Goal: Information Seeking & Learning: Learn about a topic

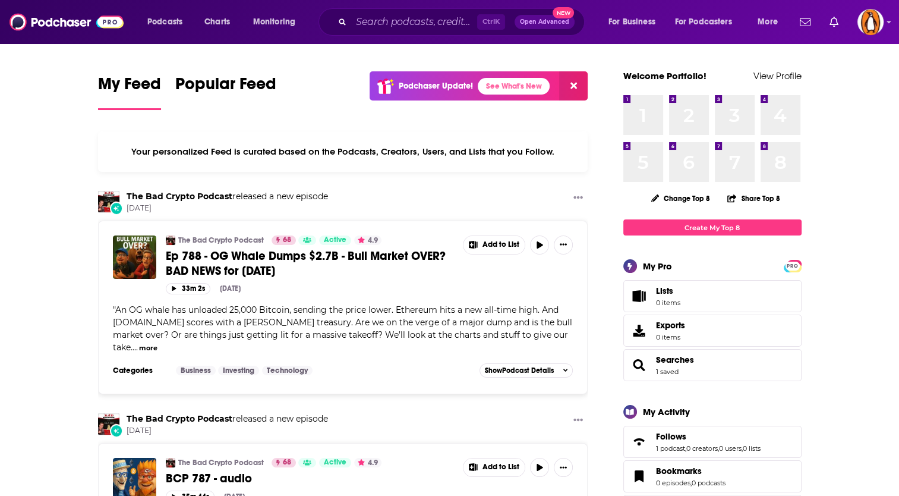
click at [376, 31] on div "Ctrl K Open Advanced New" at bounding box center [452, 21] width 266 height 27
click at [380, 22] on input "Search podcasts, credits, & more..." at bounding box center [414, 21] width 126 height 19
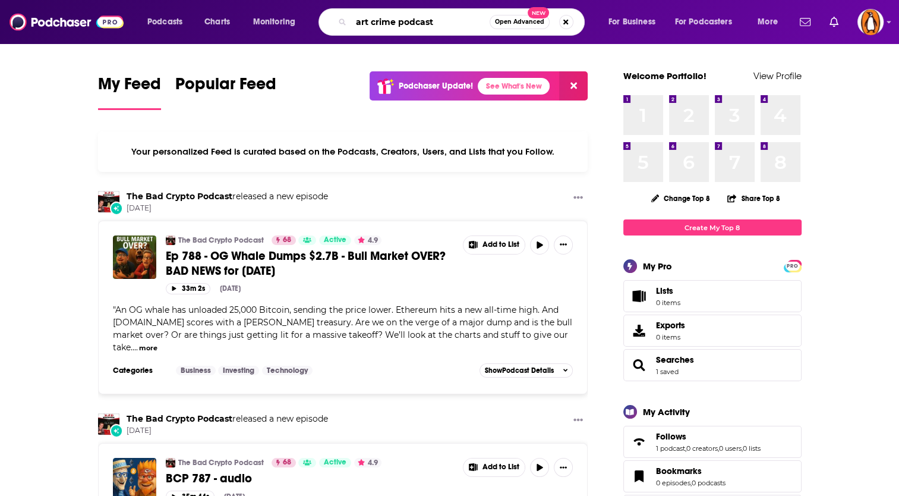
type input "art crime podcast"
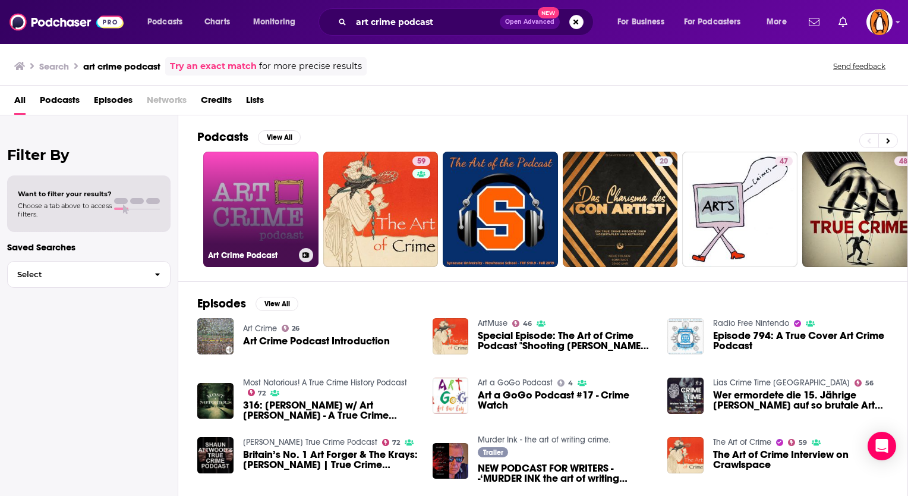
click at [273, 202] on link "Art Crime Podcast" at bounding box center [260, 209] width 115 height 115
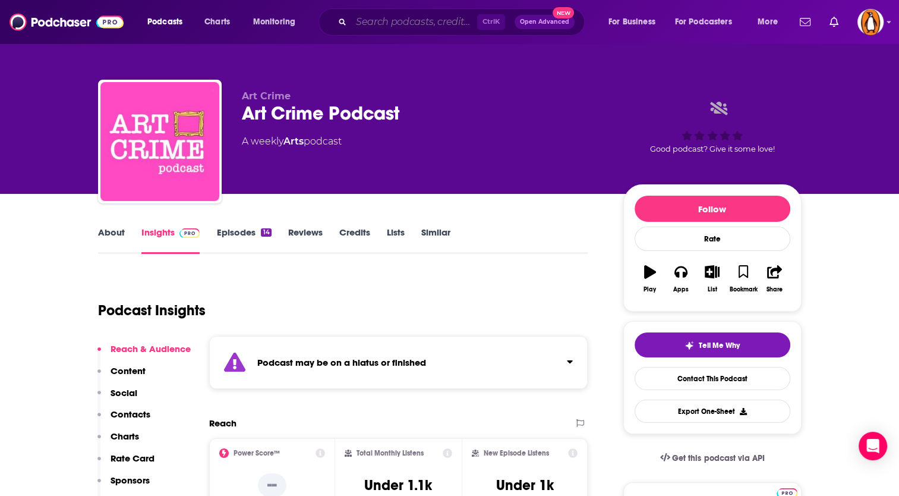
click at [391, 25] on input "Search podcasts, credits, & more..." at bounding box center [414, 21] width 126 height 19
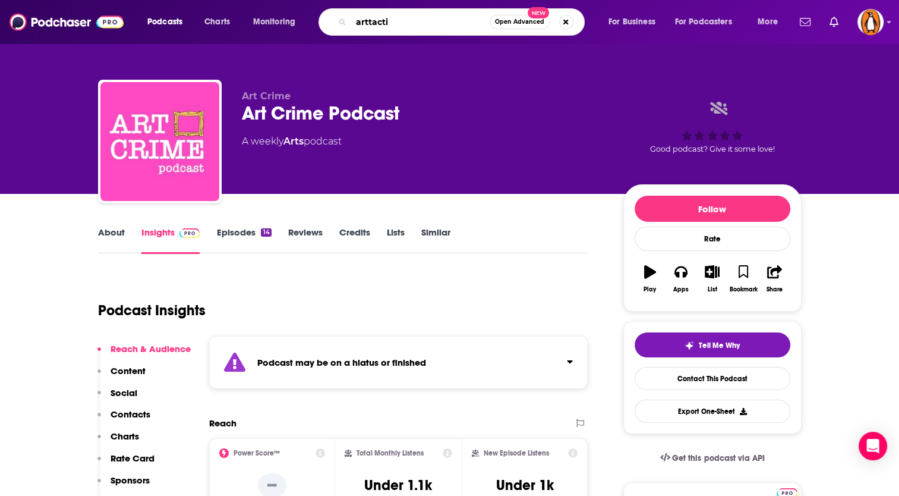
type input "arttactic"
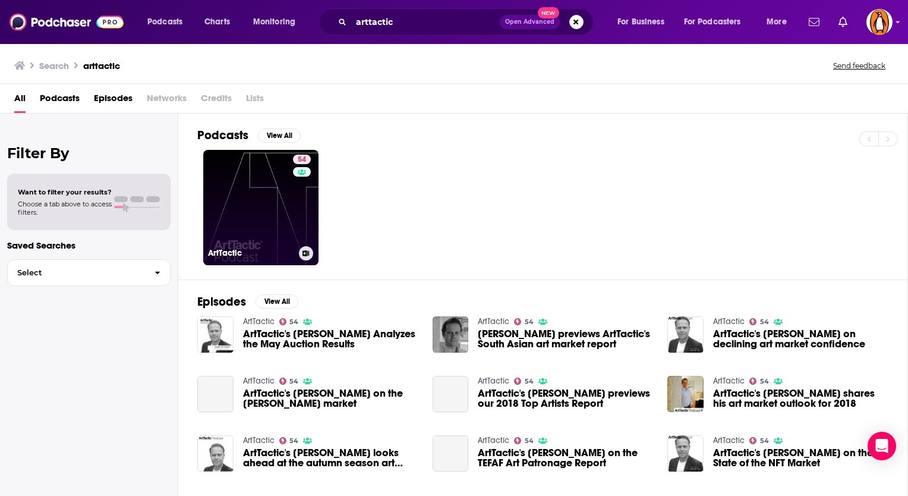
click at [247, 191] on link "54 ArtTactic" at bounding box center [260, 207] width 115 height 115
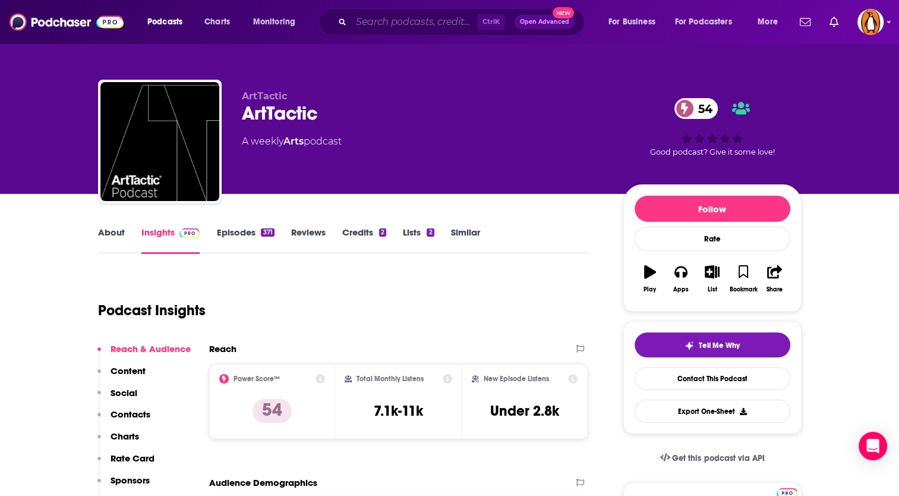
click at [416, 24] on input "Search podcasts, credits, & more..." at bounding box center [414, 21] width 126 height 19
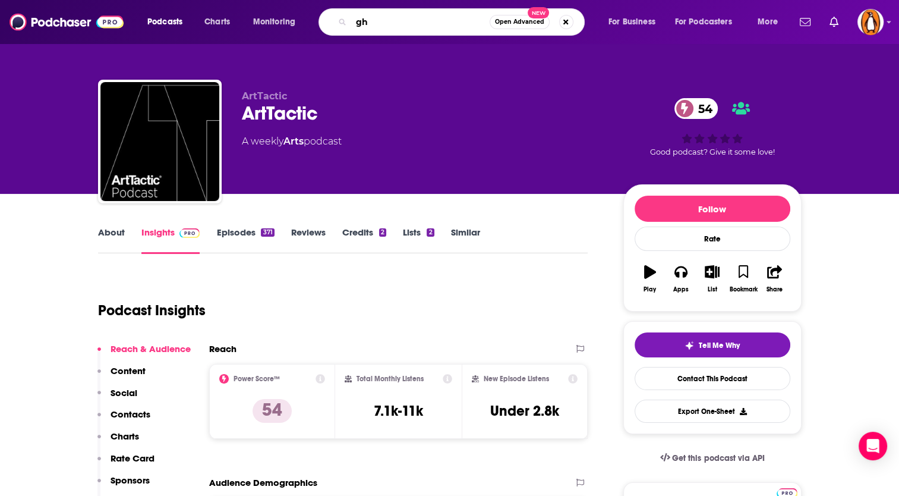
type input "g"
type input "the week in ar"
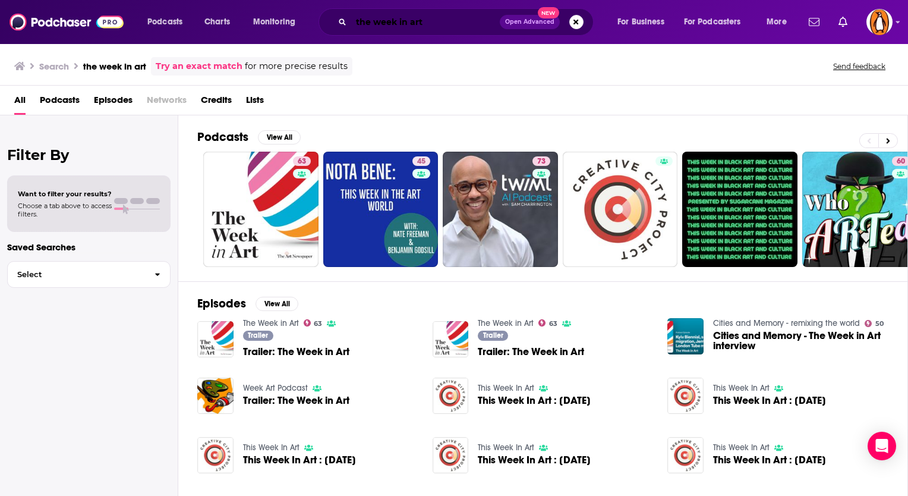
click at [402, 27] on input "the week in art" at bounding box center [425, 21] width 149 height 19
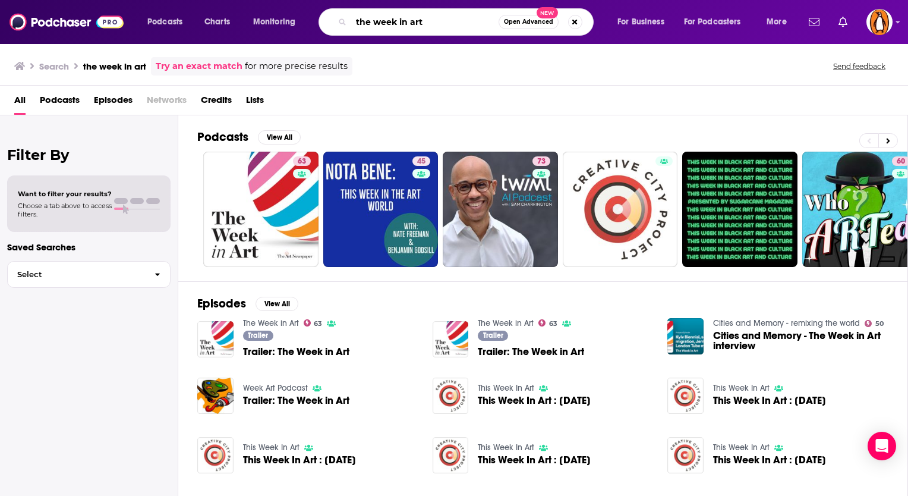
click at [402, 27] on input "the week in art" at bounding box center [424, 21] width 147 height 19
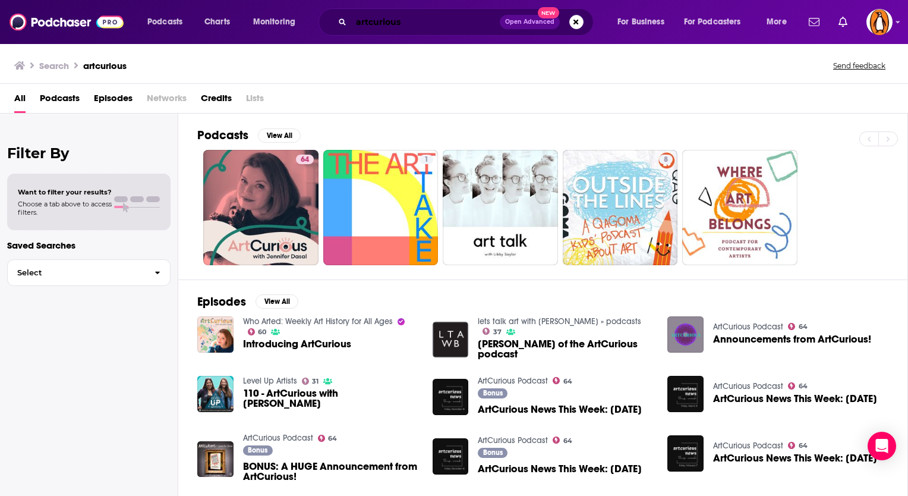
click at [364, 28] on input "artcurious" at bounding box center [425, 21] width 149 height 19
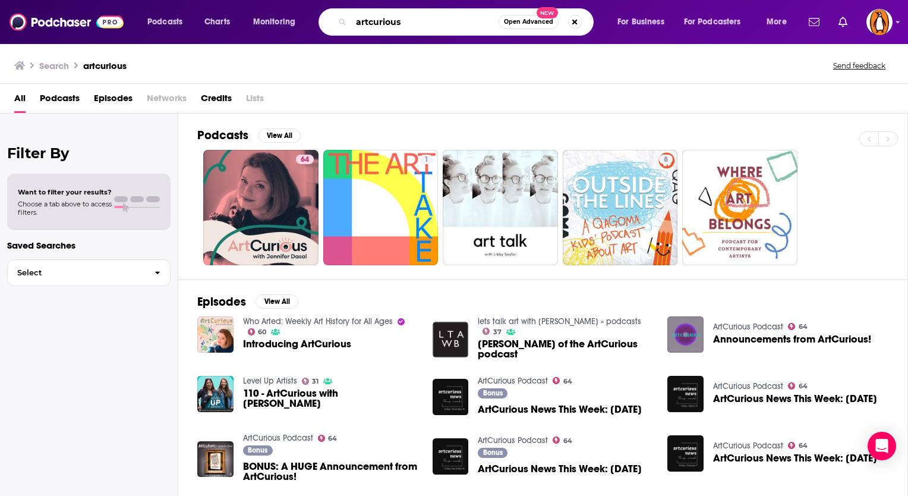
click at [364, 28] on input "artcurious" at bounding box center [424, 21] width 147 height 19
type input "swindled"
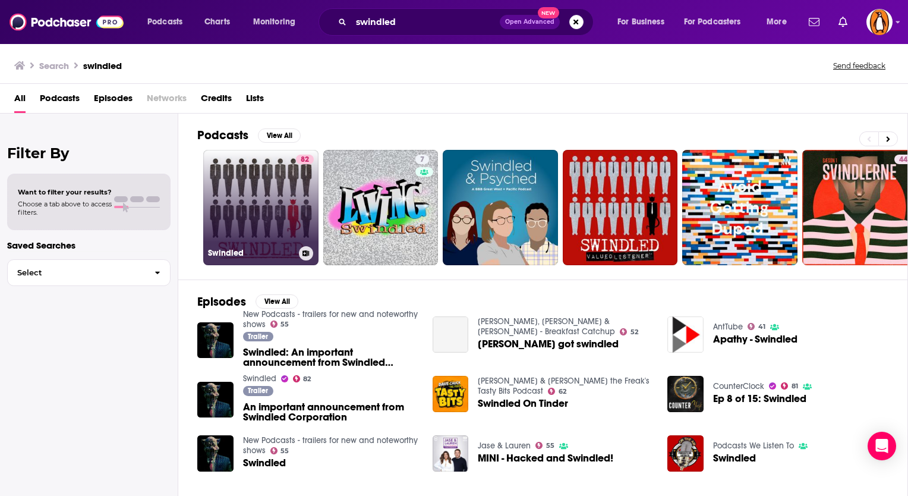
click at [281, 196] on link "82 Swindled" at bounding box center [260, 207] width 115 height 115
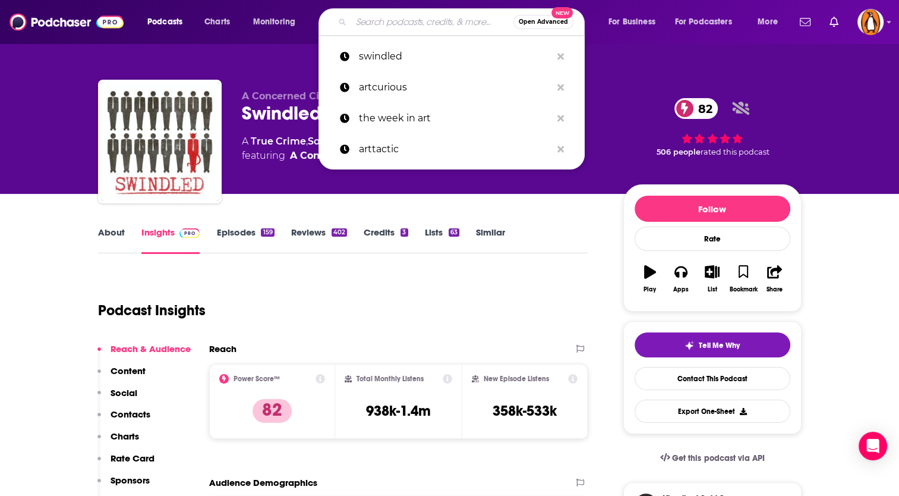
click at [363, 22] on input "Search podcasts, credits, & more..." at bounding box center [432, 21] width 162 height 19
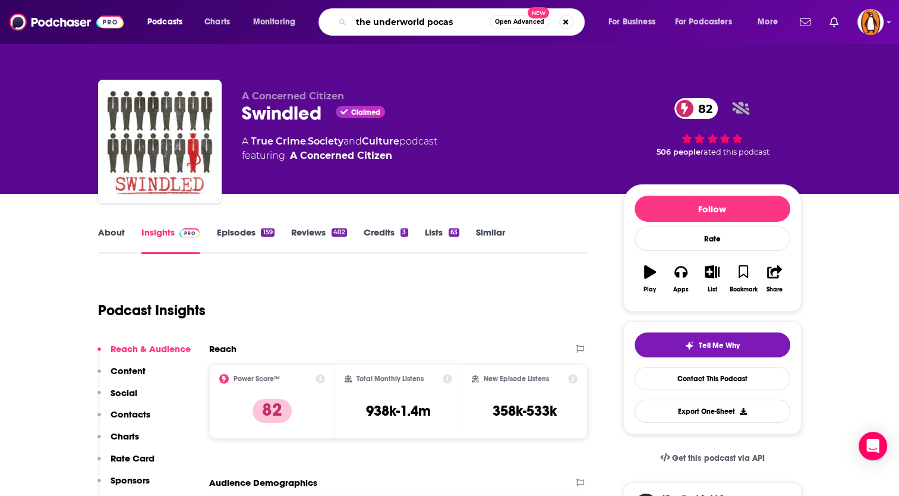
type input "the underworld pocast"
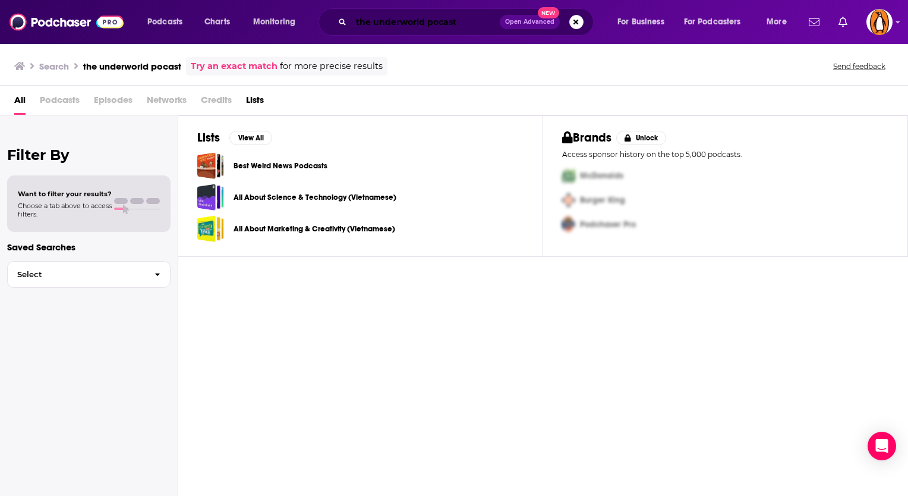
click at [446, 23] on input "the underworld pocast" at bounding box center [425, 21] width 149 height 19
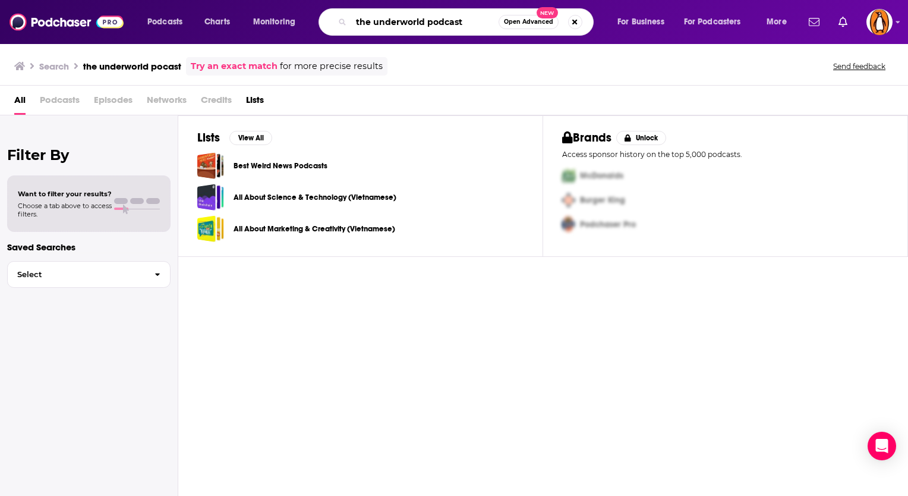
type input "the underworld podcast"
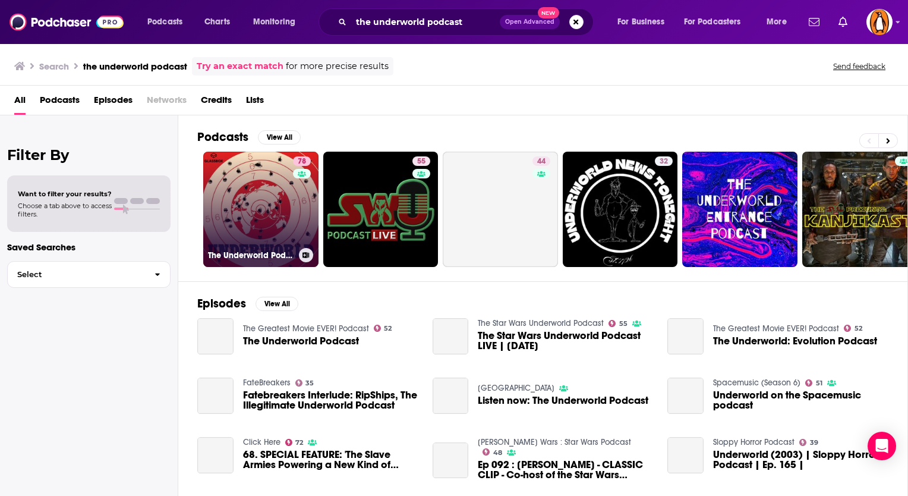
click at [243, 193] on link "78 The Underworld Podcast" at bounding box center [260, 209] width 115 height 115
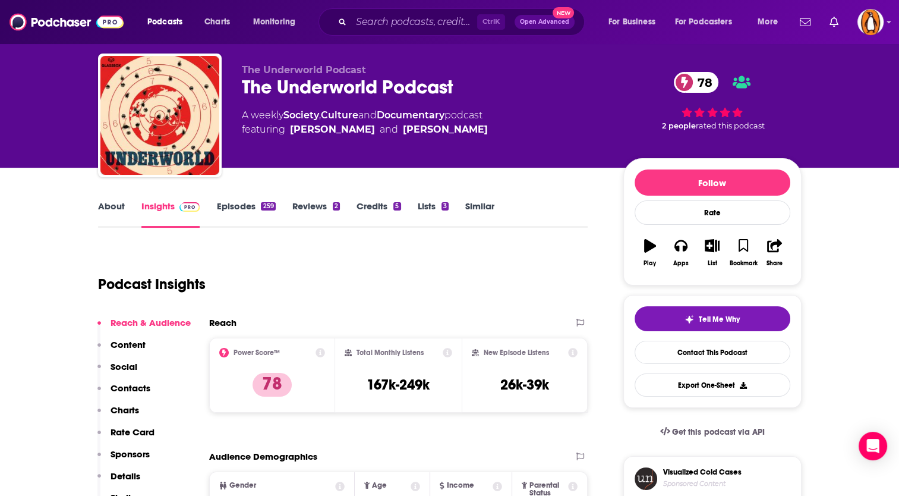
scroll to position [14, 0]
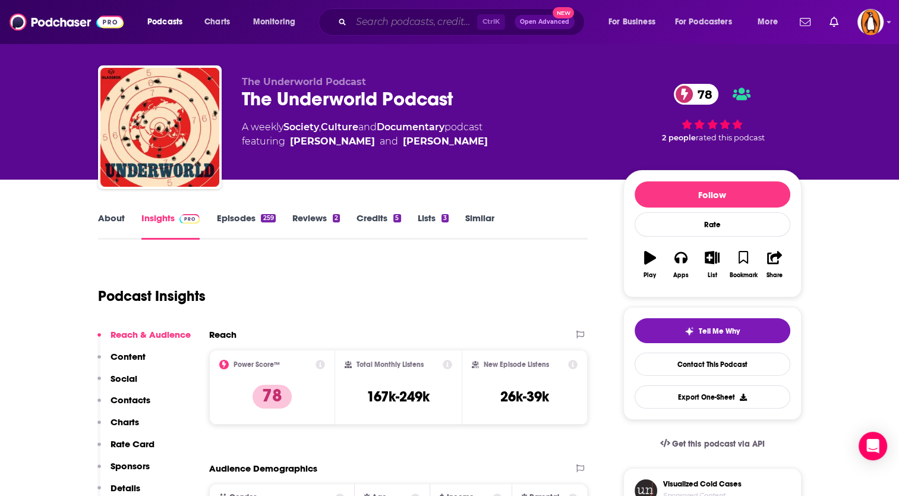
click at [395, 21] on input "Search podcasts, credits, & more..." at bounding box center [414, 21] width 126 height 19
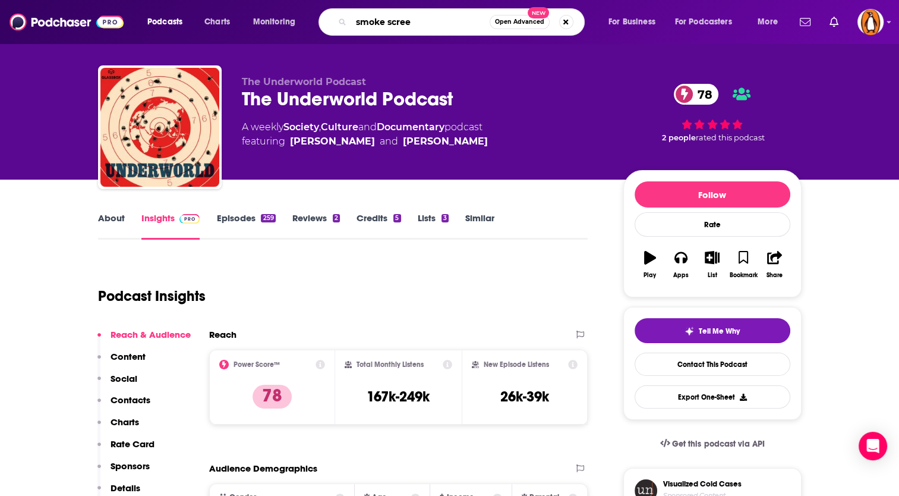
type input "smoke screen"
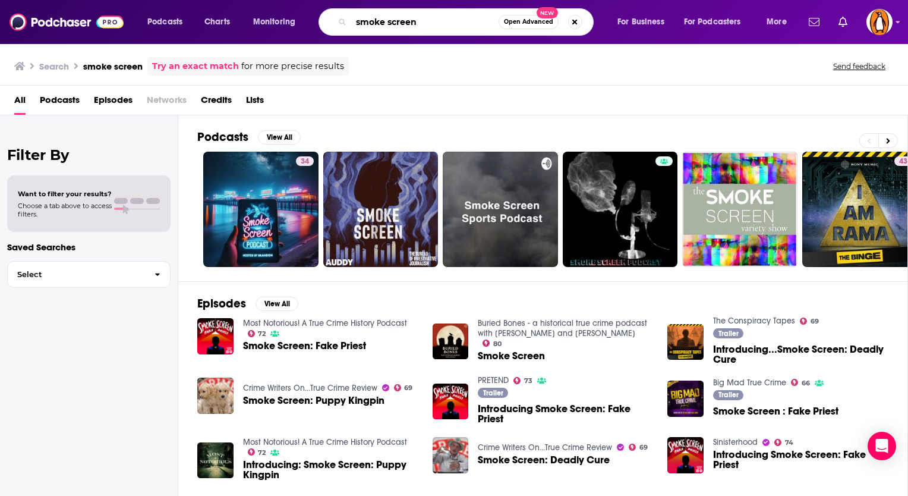
click at [403, 18] on input "smoke screen" at bounding box center [424, 21] width 147 height 19
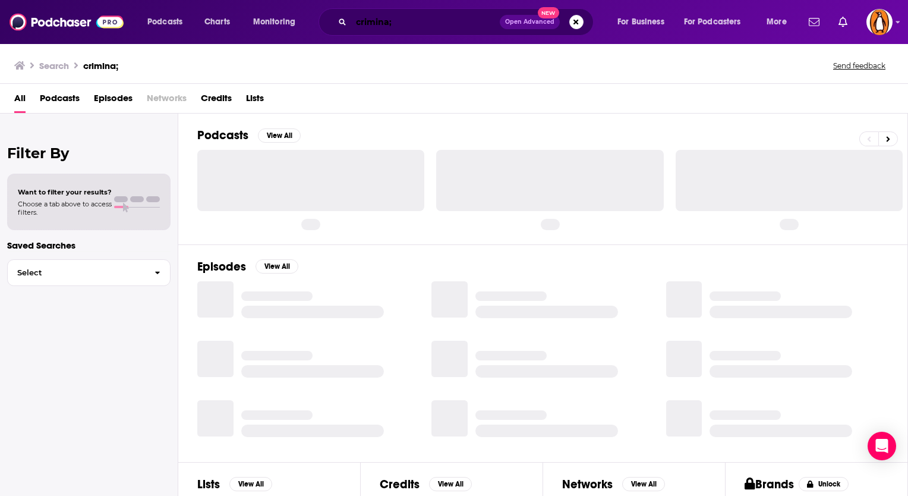
click at [403, 18] on input "crimina;" at bounding box center [425, 21] width 149 height 19
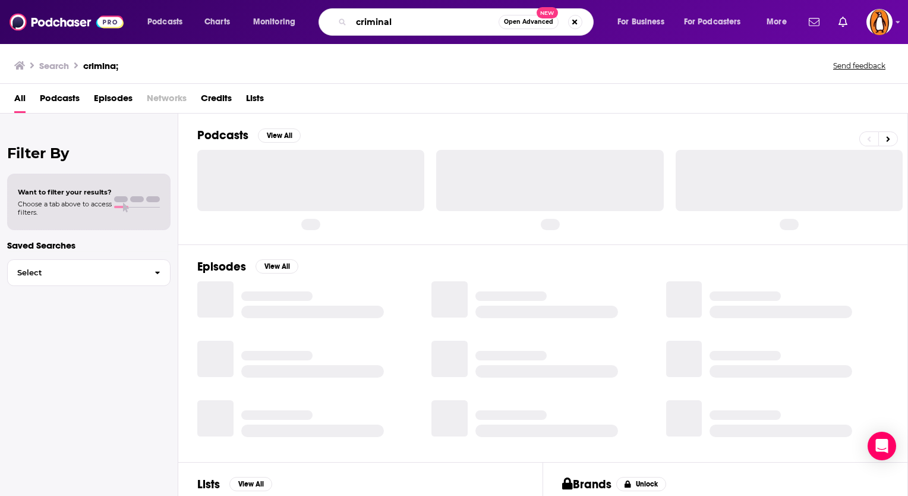
type input "criminal"
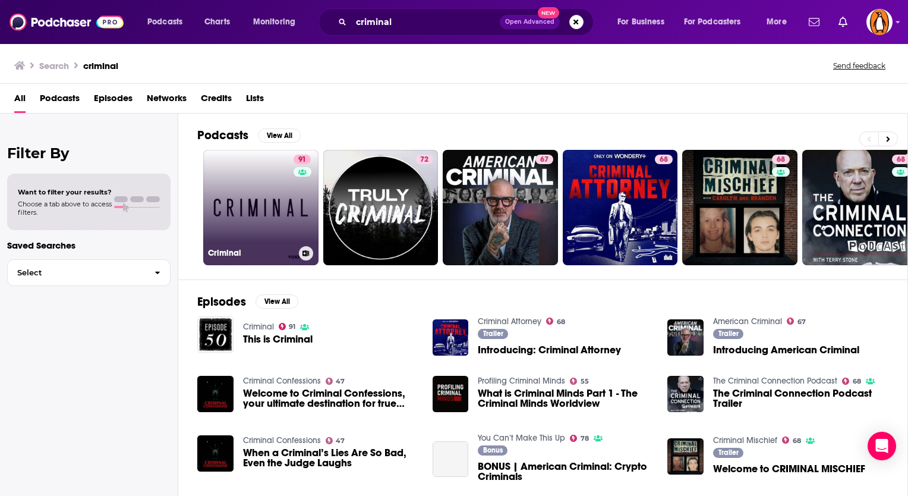
click at [263, 187] on link "91 Criminal" at bounding box center [260, 207] width 115 height 115
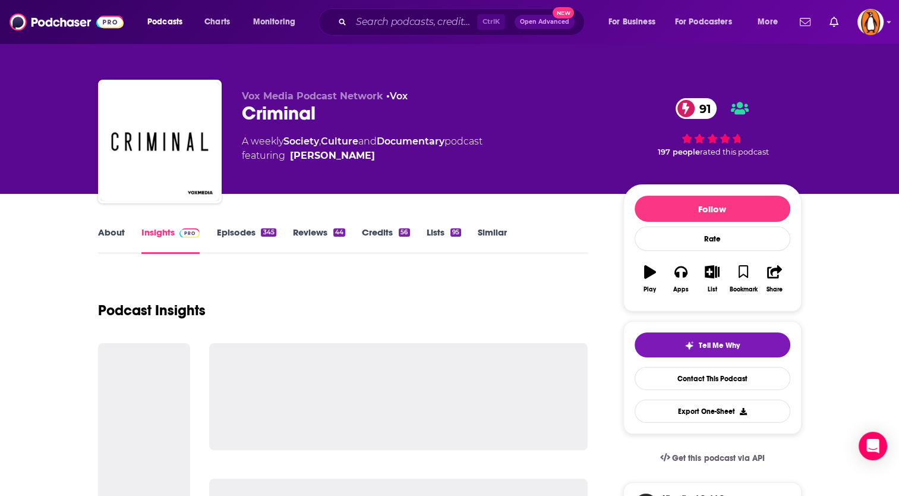
scroll to position [106, 0]
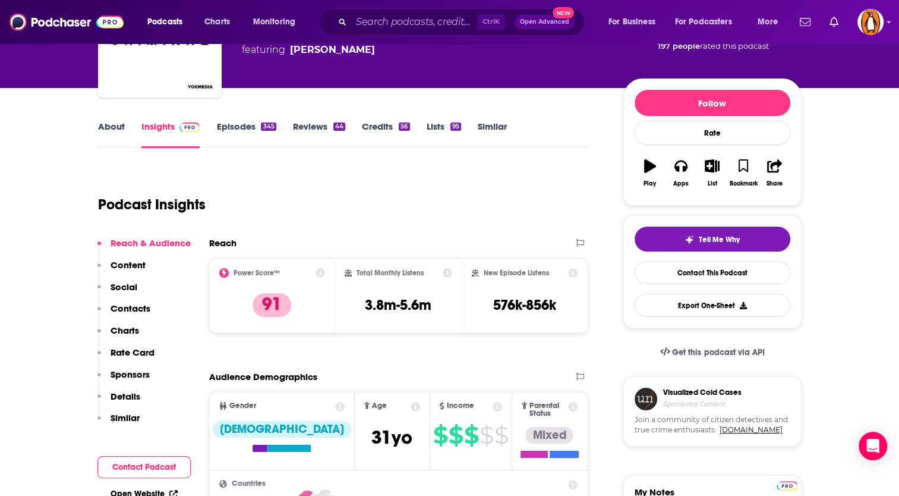
click at [114, 125] on link "About" at bounding box center [111, 134] width 27 height 27
